Goal: Task Accomplishment & Management: Use online tool/utility

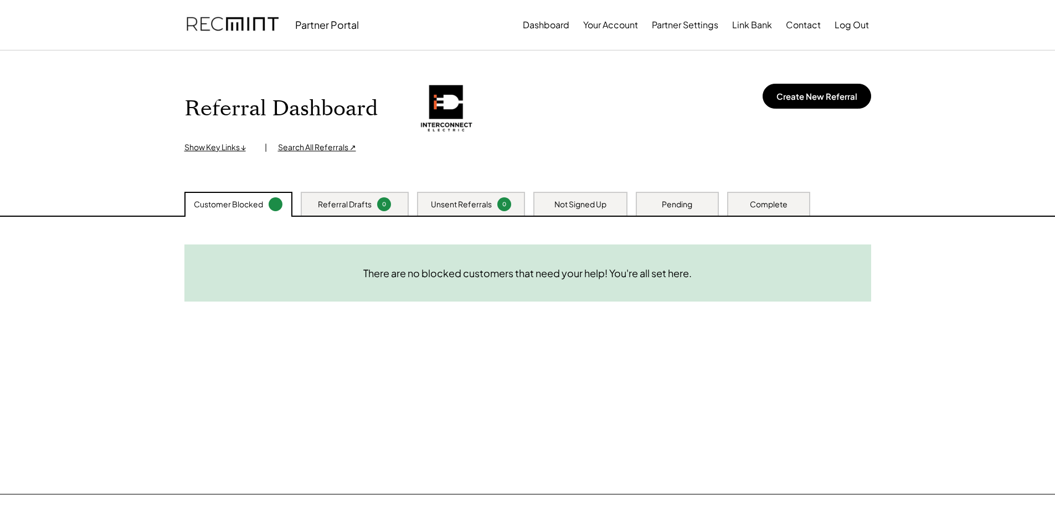
click at [761, 203] on div "Complete" at bounding box center [769, 204] width 38 height 11
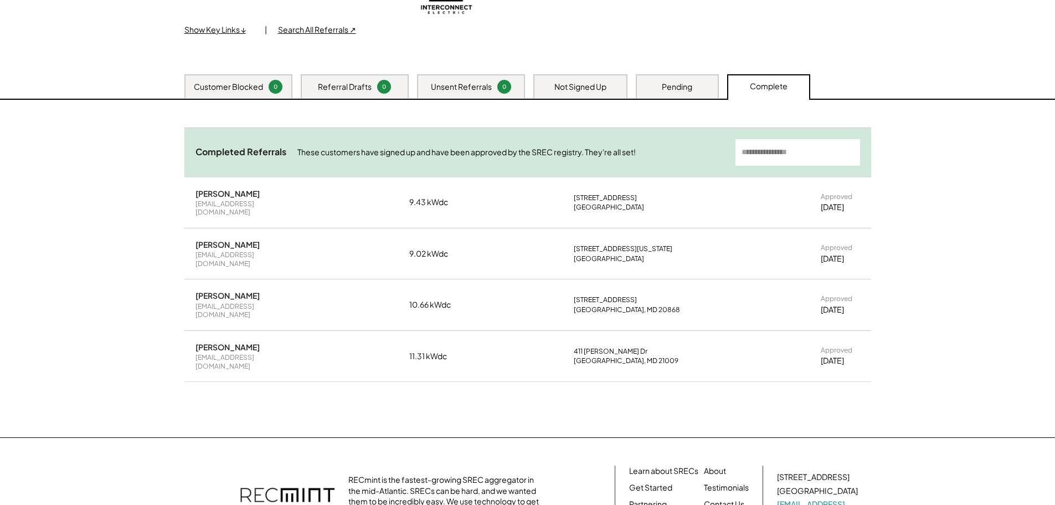
scroll to position [90, 0]
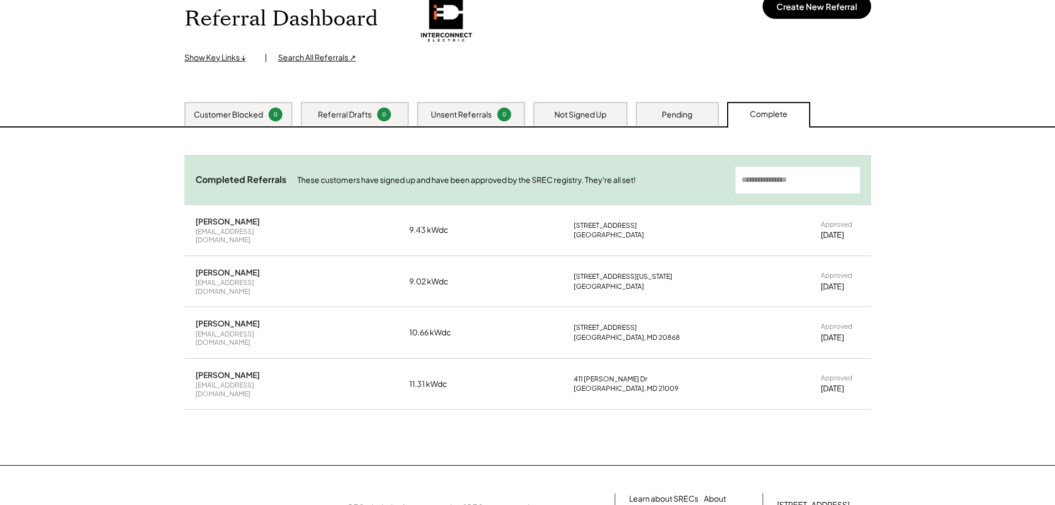
click at [248, 114] on div "Customer Blocked" at bounding box center [228, 114] width 69 height 11
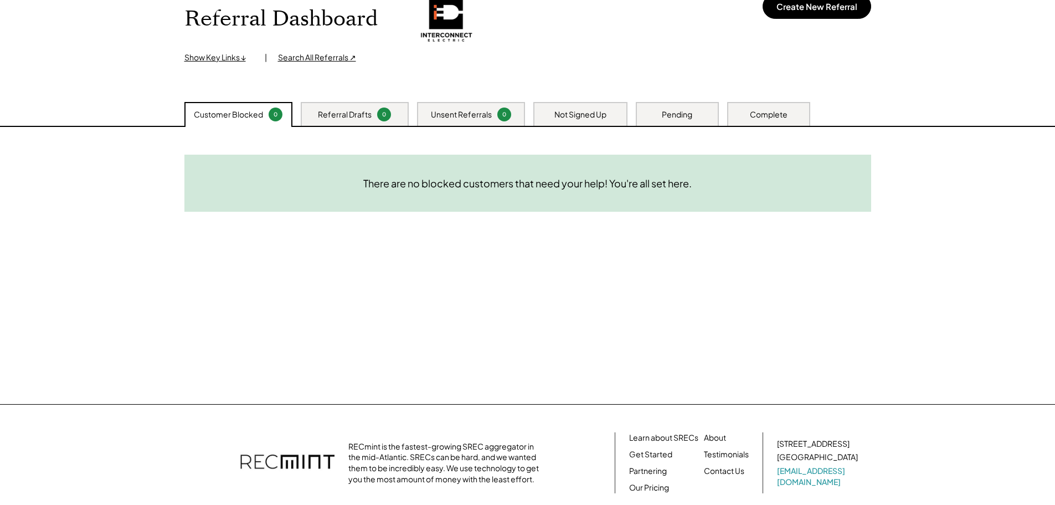
click at [336, 113] on div "Referral Drafts" at bounding box center [345, 114] width 54 height 11
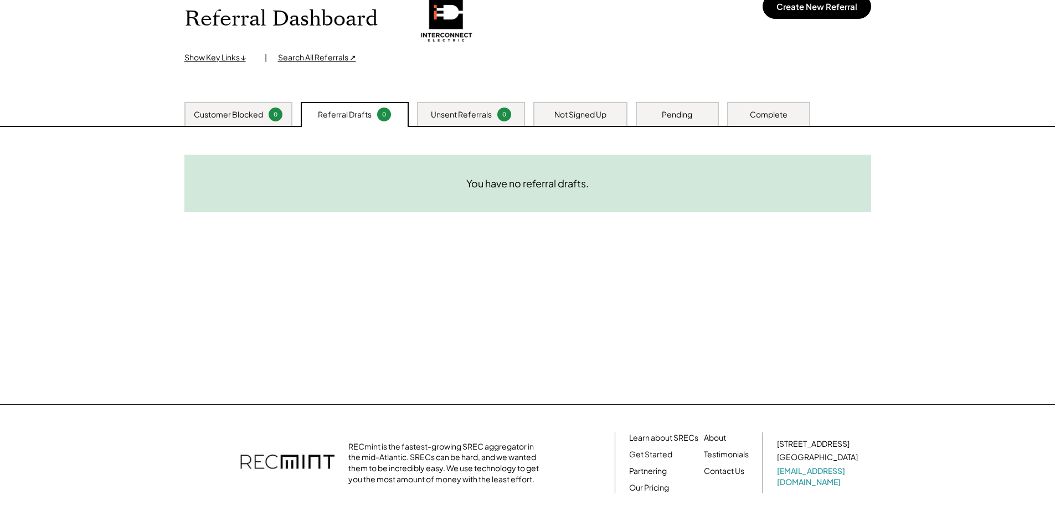
click at [469, 111] on div "Unsent Referrals" at bounding box center [461, 114] width 61 height 11
click at [578, 115] on div "Not Signed Up" at bounding box center [581, 114] width 52 height 11
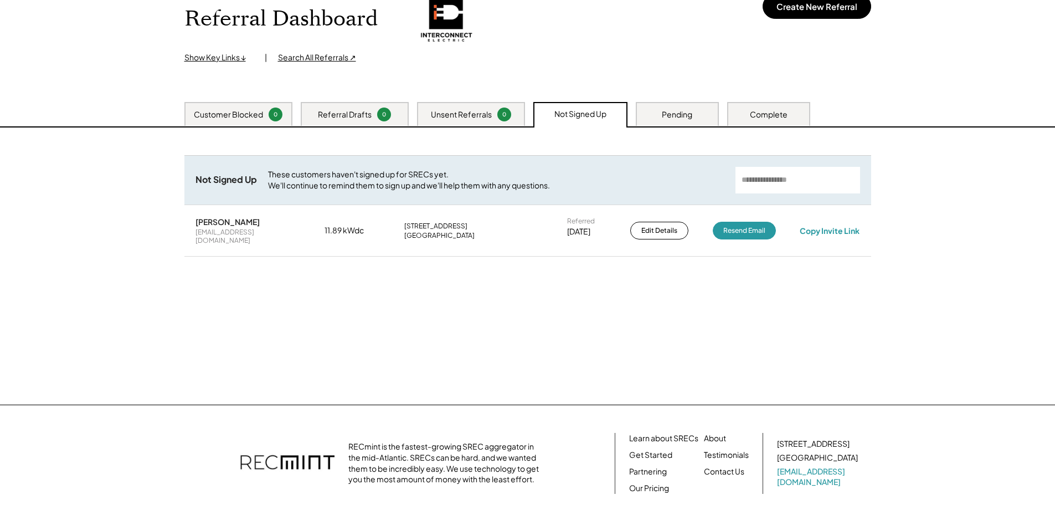
click at [679, 115] on div "Pending" at bounding box center [677, 114] width 30 height 11
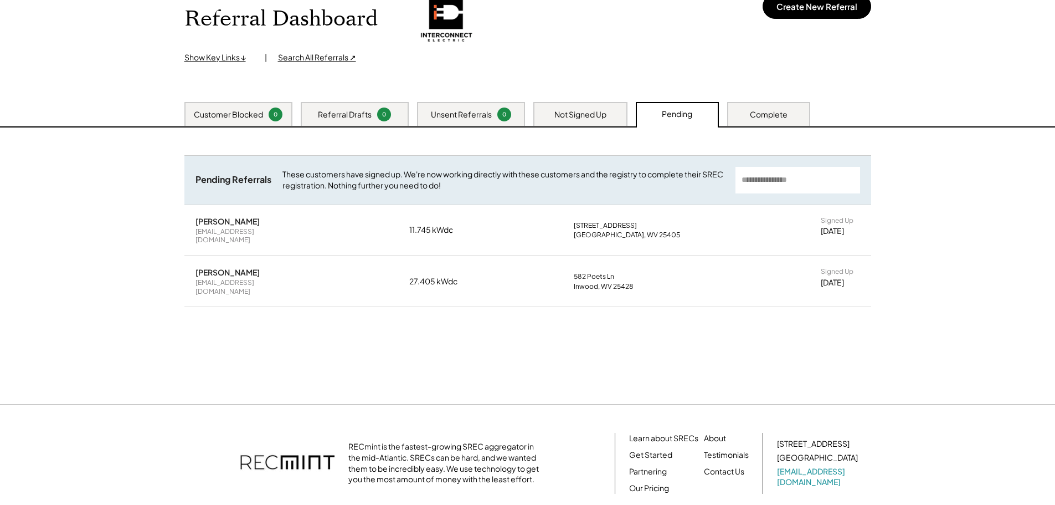
click at [764, 113] on div "Complete" at bounding box center [769, 114] width 38 height 11
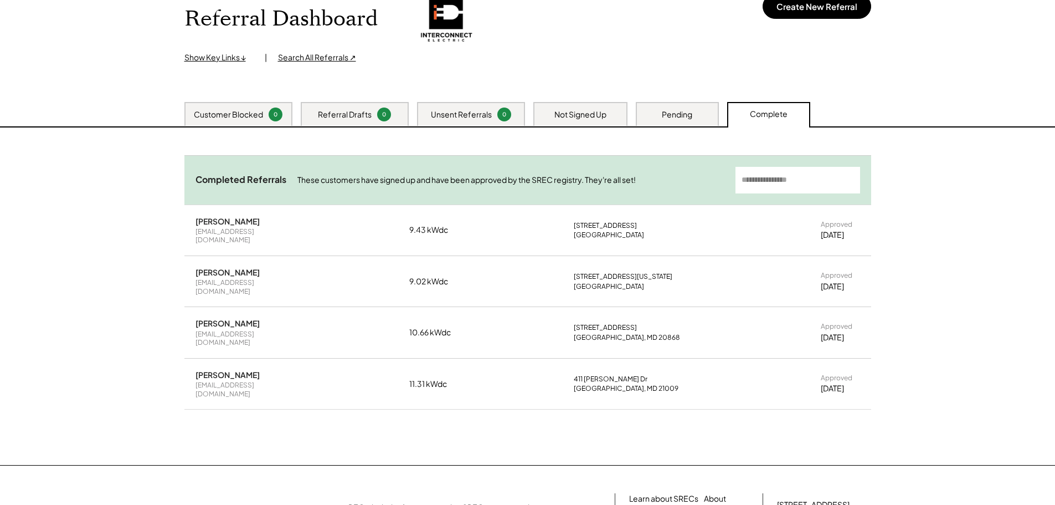
click at [686, 115] on div "Pending" at bounding box center [677, 114] width 30 height 11
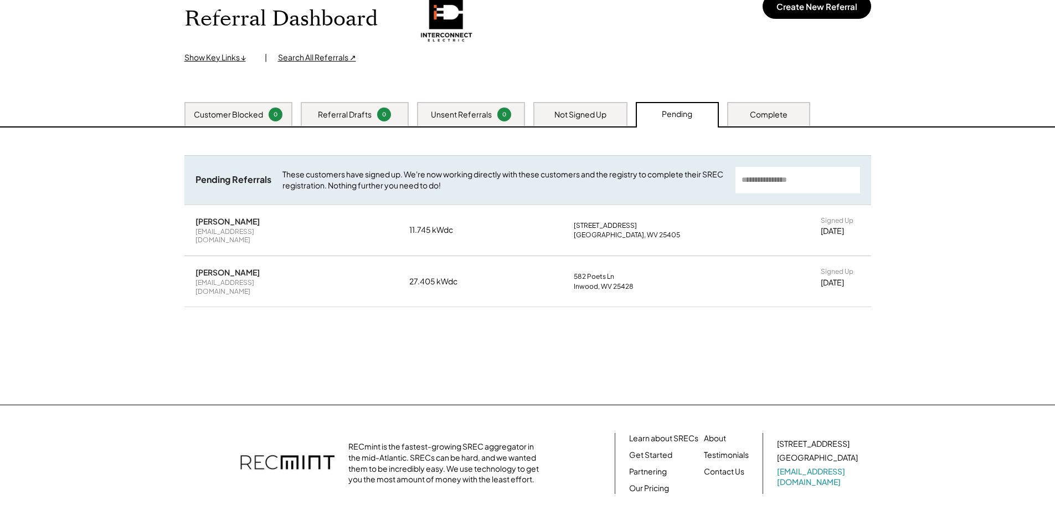
click at [772, 121] on div "Complete" at bounding box center [768, 114] width 83 height 24
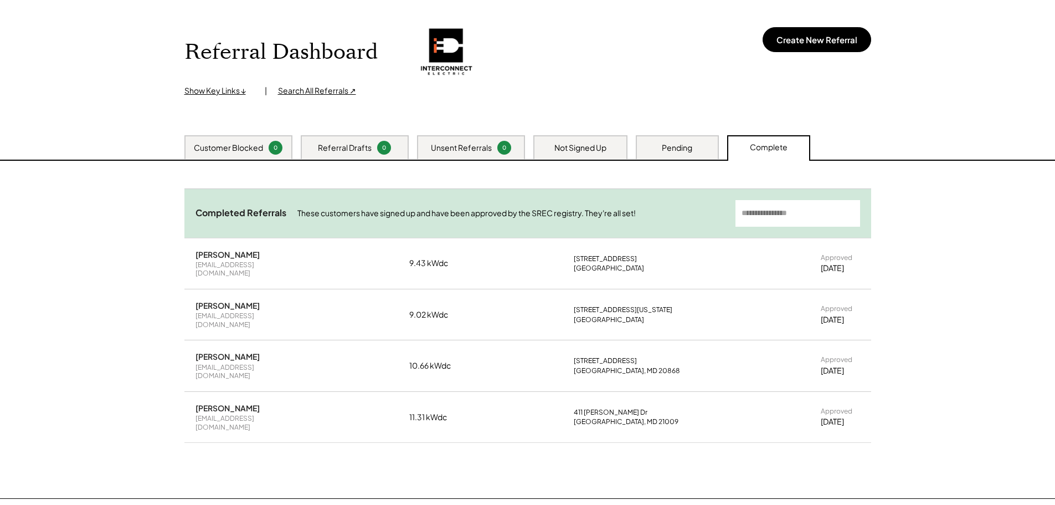
scroll to position [55, 0]
click at [588, 153] on div "Not Signed Up" at bounding box center [581, 148] width 52 height 11
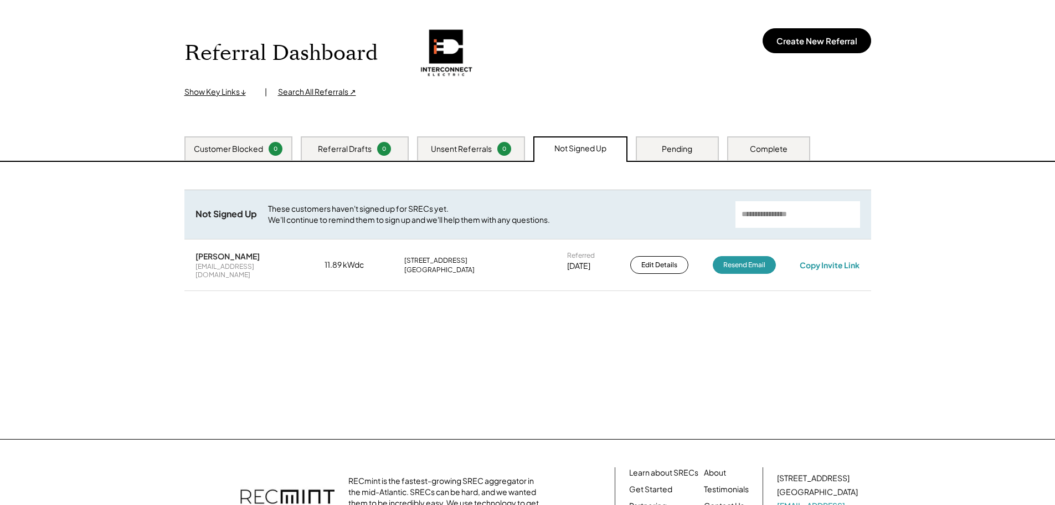
click at [684, 147] on div "Pending" at bounding box center [677, 148] width 30 height 11
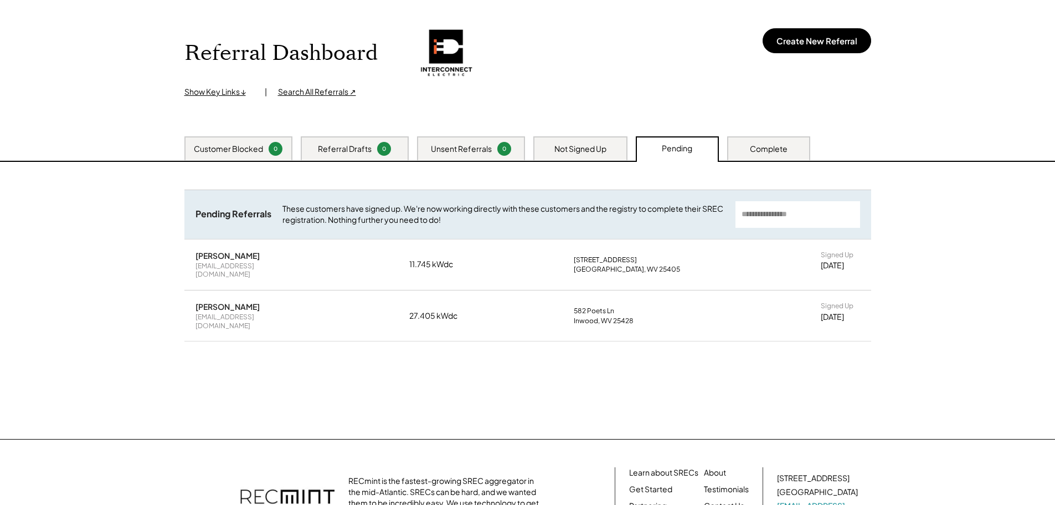
click at [235, 152] on div "Customer Blocked" at bounding box center [228, 148] width 69 height 11
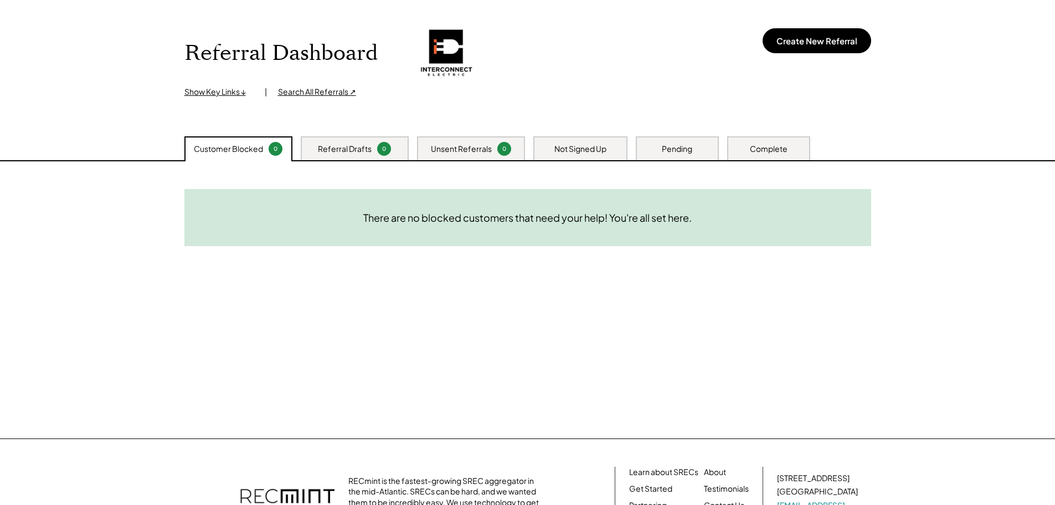
click at [335, 146] on div "Referral Drafts" at bounding box center [345, 148] width 54 height 11
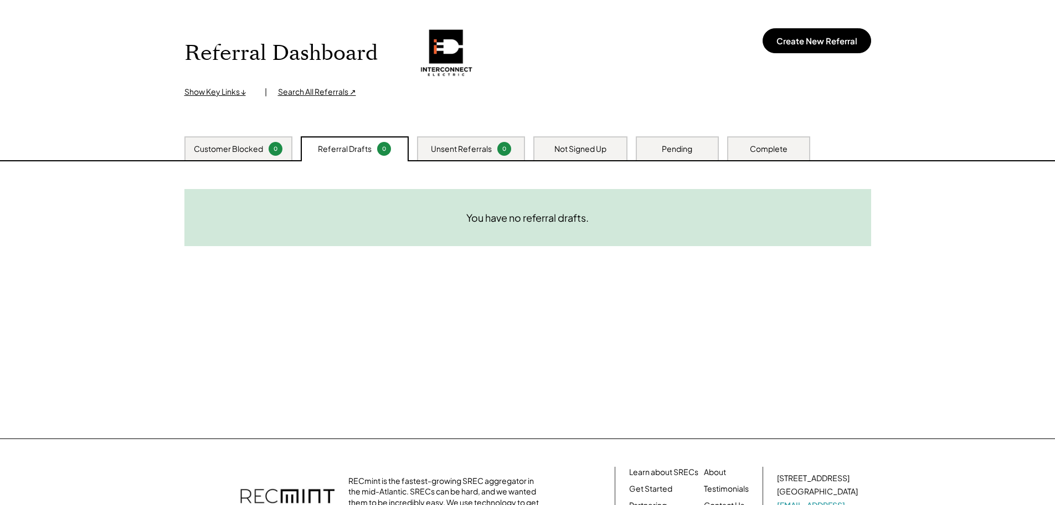
click at [453, 146] on div "Unsent Referrals" at bounding box center [461, 148] width 61 height 11
click at [574, 149] on div "Not Signed Up" at bounding box center [581, 148] width 52 height 11
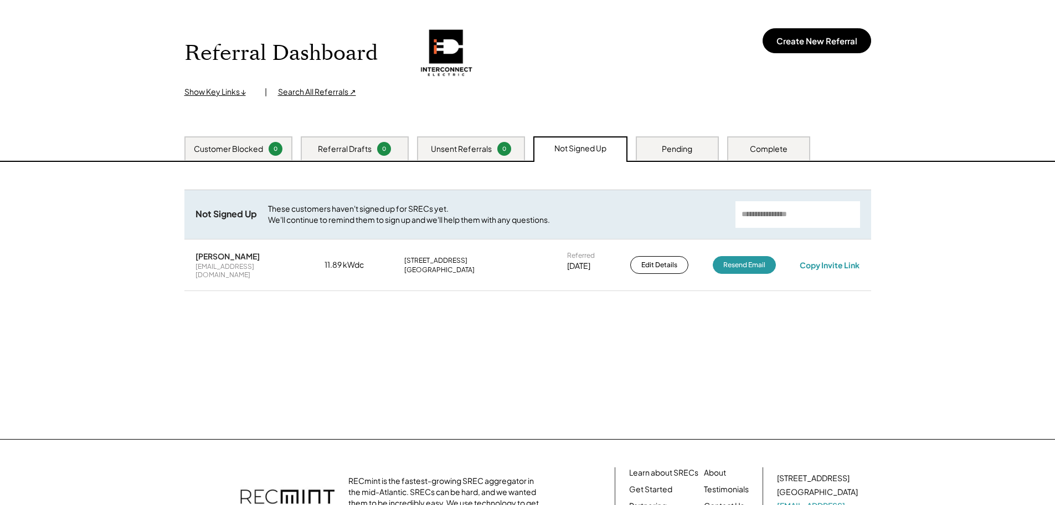
click at [662, 151] on div "Pending" at bounding box center [677, 148] width 30 height 11
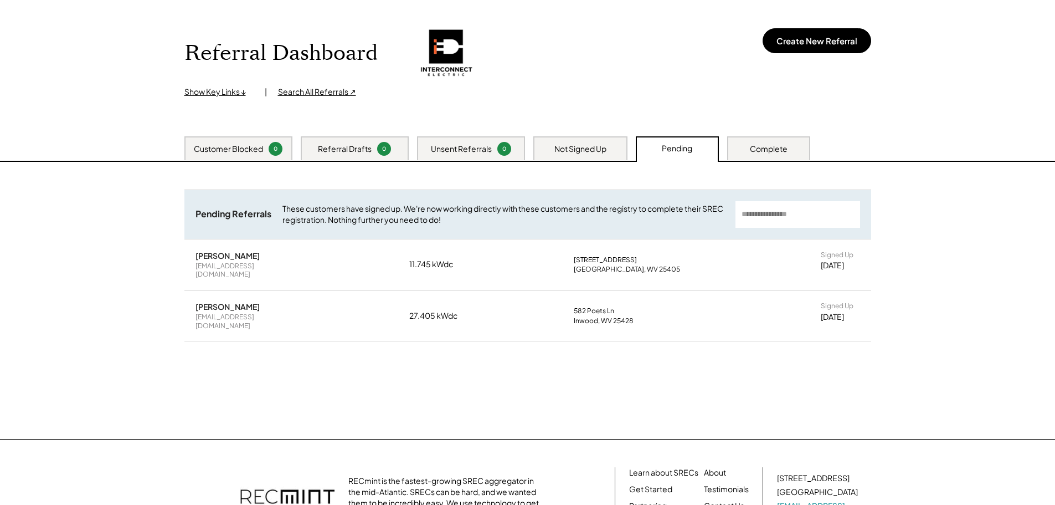
click at [757, 148] on div "Complete" at bounding box center [769, 148] width 38 height 11
